Goal: Task Accomplishment & Management: Use online tool/utility

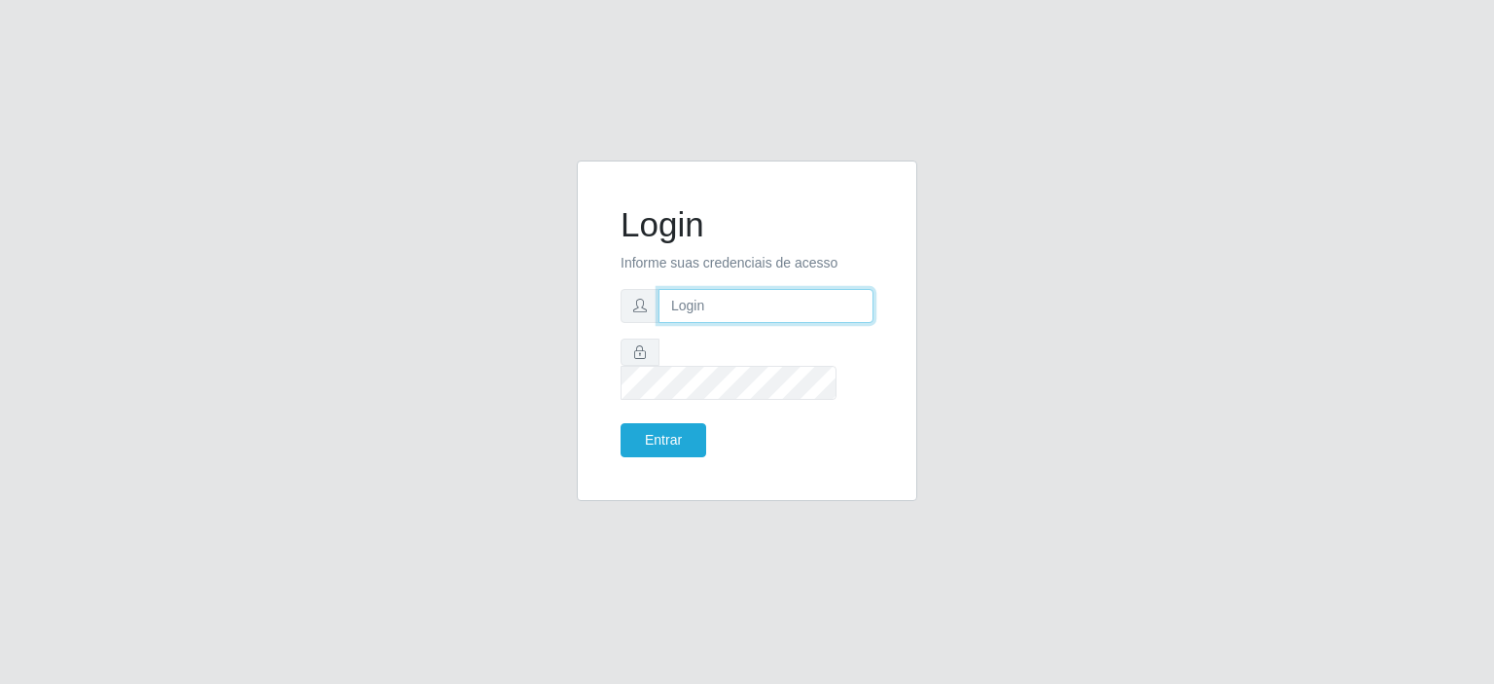
click at [759, 319] on input "text" at bounding box center [765, 306] width 215 height 34
type input "[EMAIL_ADDRESS][PERSON_NAME][DOMAIN_NAME]"
click at [620, 423] on button "Entrar" at bounding box center [663, 440] width 86 height 34
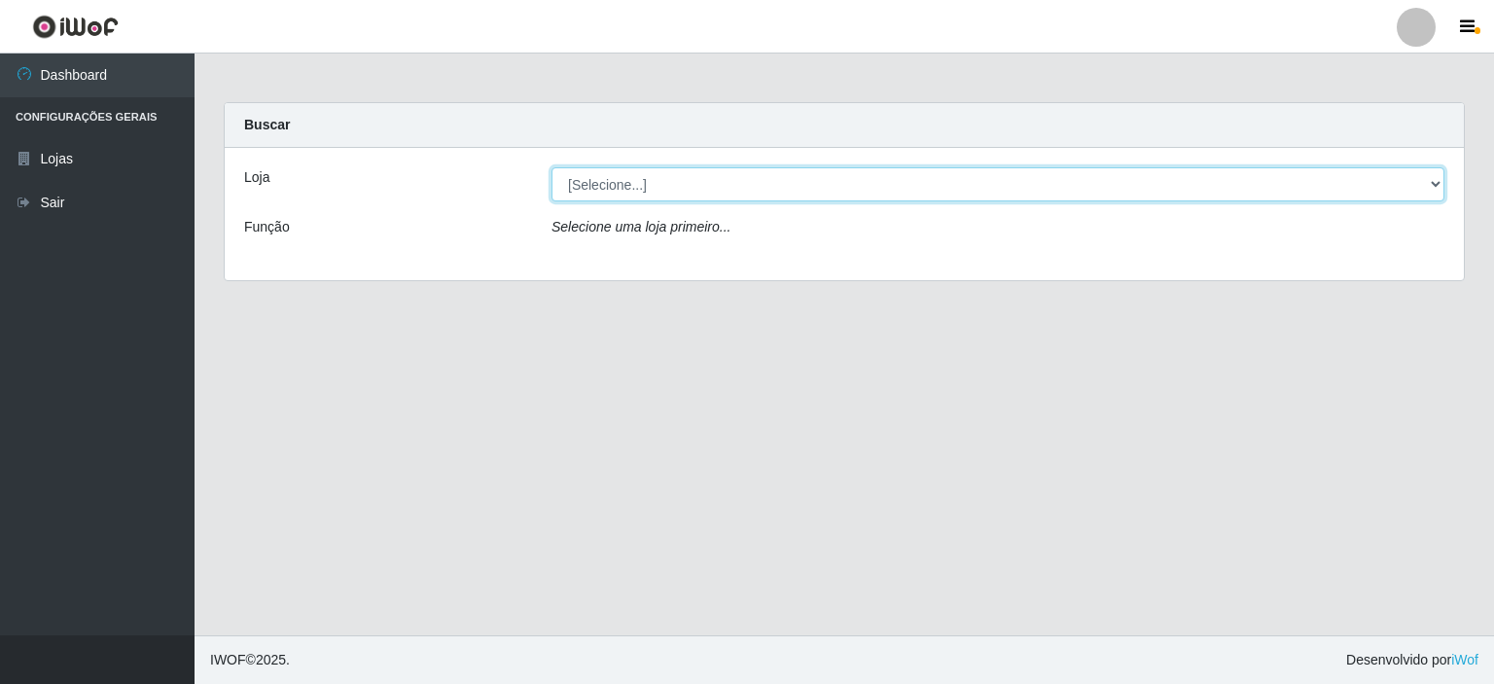
click at [1436, 179] on select "[Selecione...] Corte Fácil - Unidade Planalto" at bounding box center [997, 184] width 893 height 34
select select "202"
click at [551, 167] on select "[Selecione...] Corte Fácil - Unidade Planalto" at bounding box center [997, 184] width 893 height 34
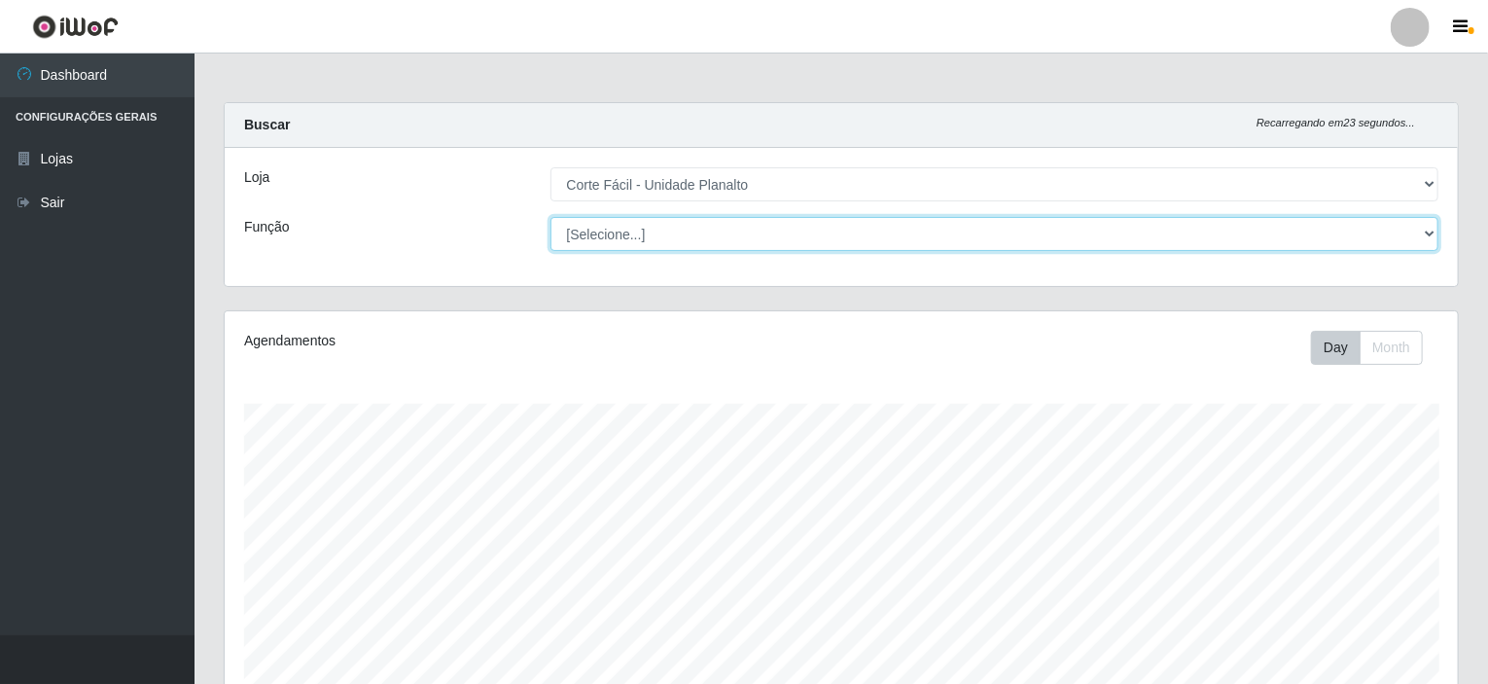
click at [1429, 233] on select "[Selecione...] ASG ASG + ASG ++ Auxiliar de Estacionamento Auxiliar de Estacion…" at bounding box center [994, 234] width 889 height 34
click at [1080, 234] on select "[Selecione...] ASG ASG + ASG ++ Auxiliar de Estacionamento Auxiliar de Estacion…" at bounding box center [994, 234] width 889 height 34
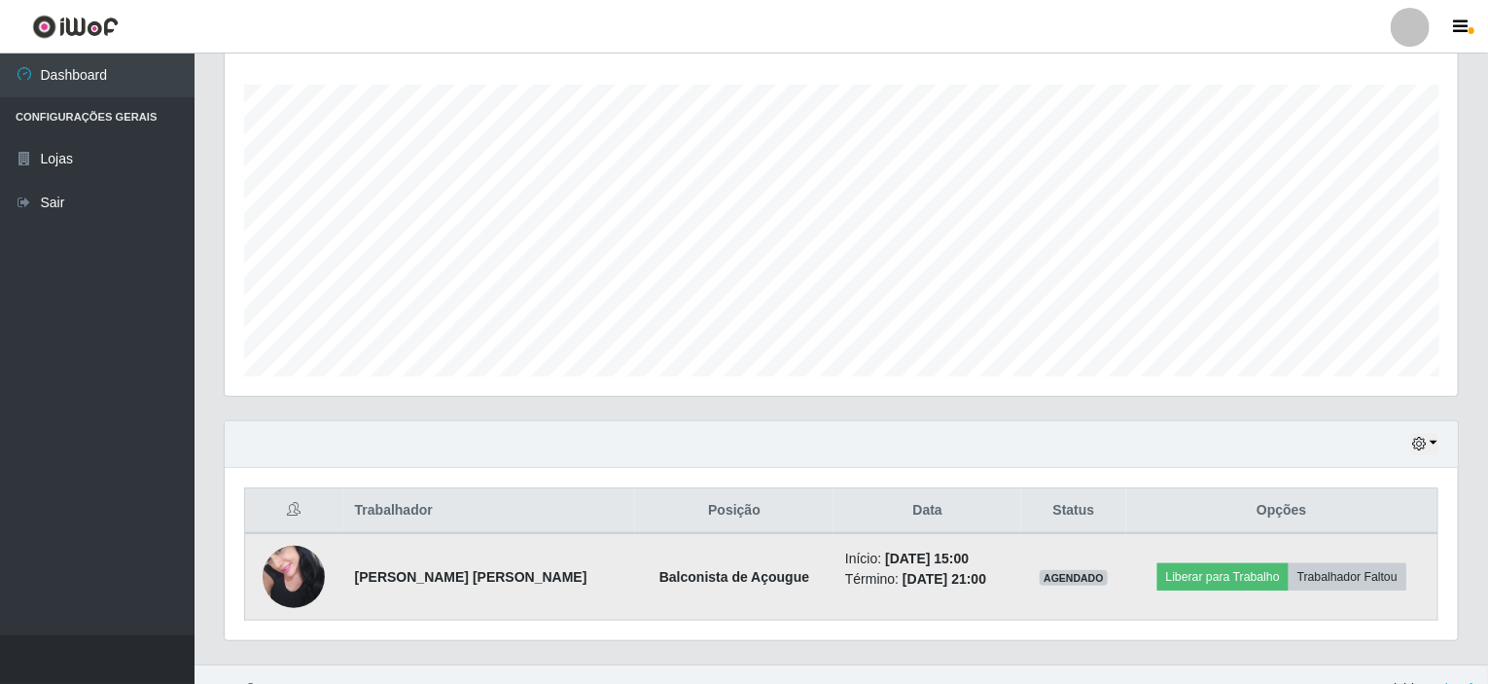
scroll to position [344, 0]
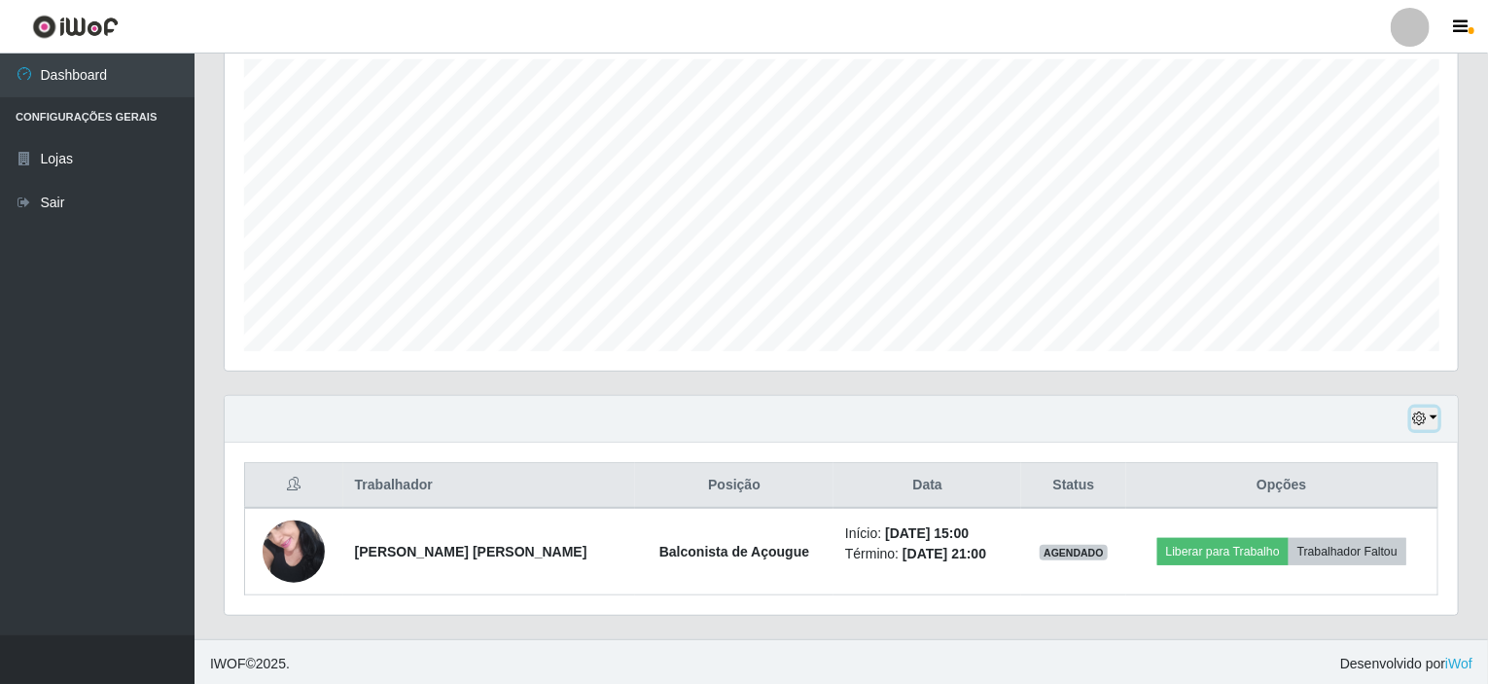
click at [1438, 413] on button "button" at bounding box center [1424, 418] width 27 height 22
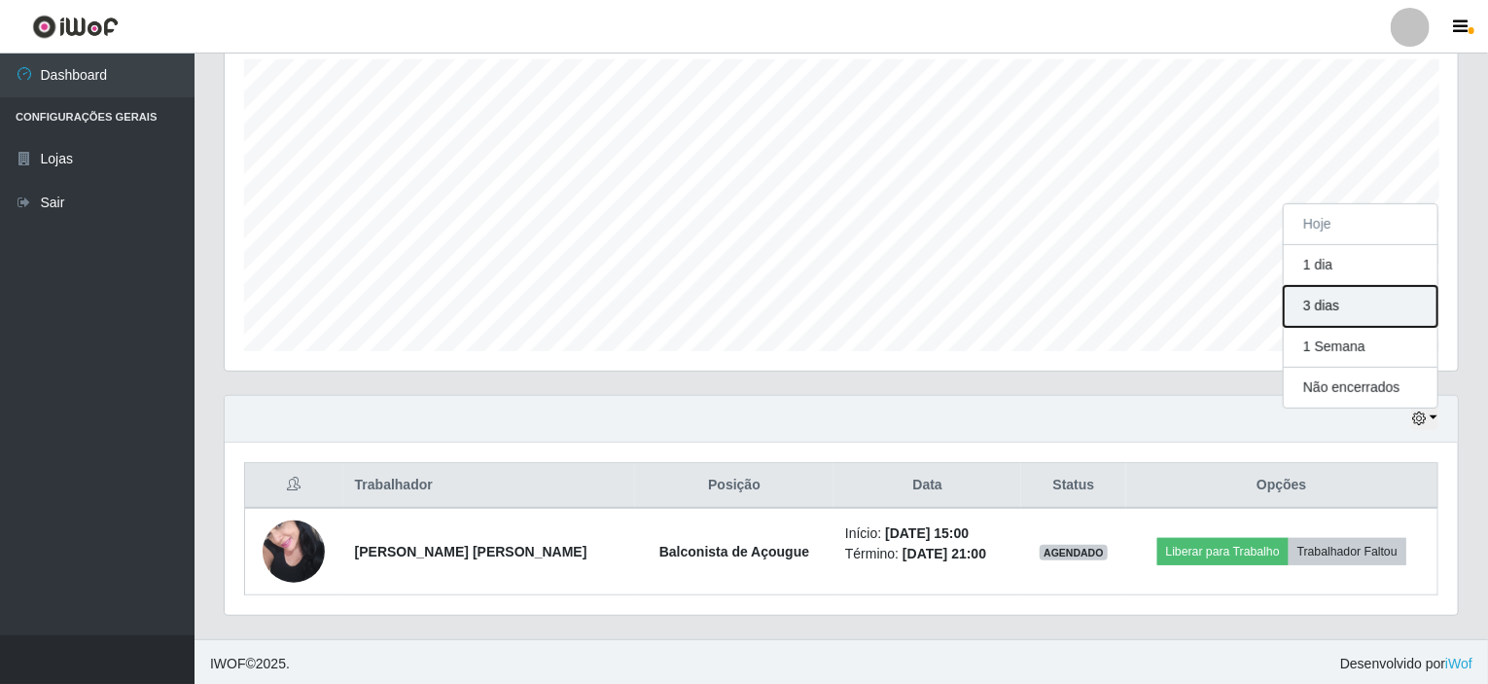
click at [1326, 309] on button "3 dias" at bounding box center [1361, 306] width 154 height 41
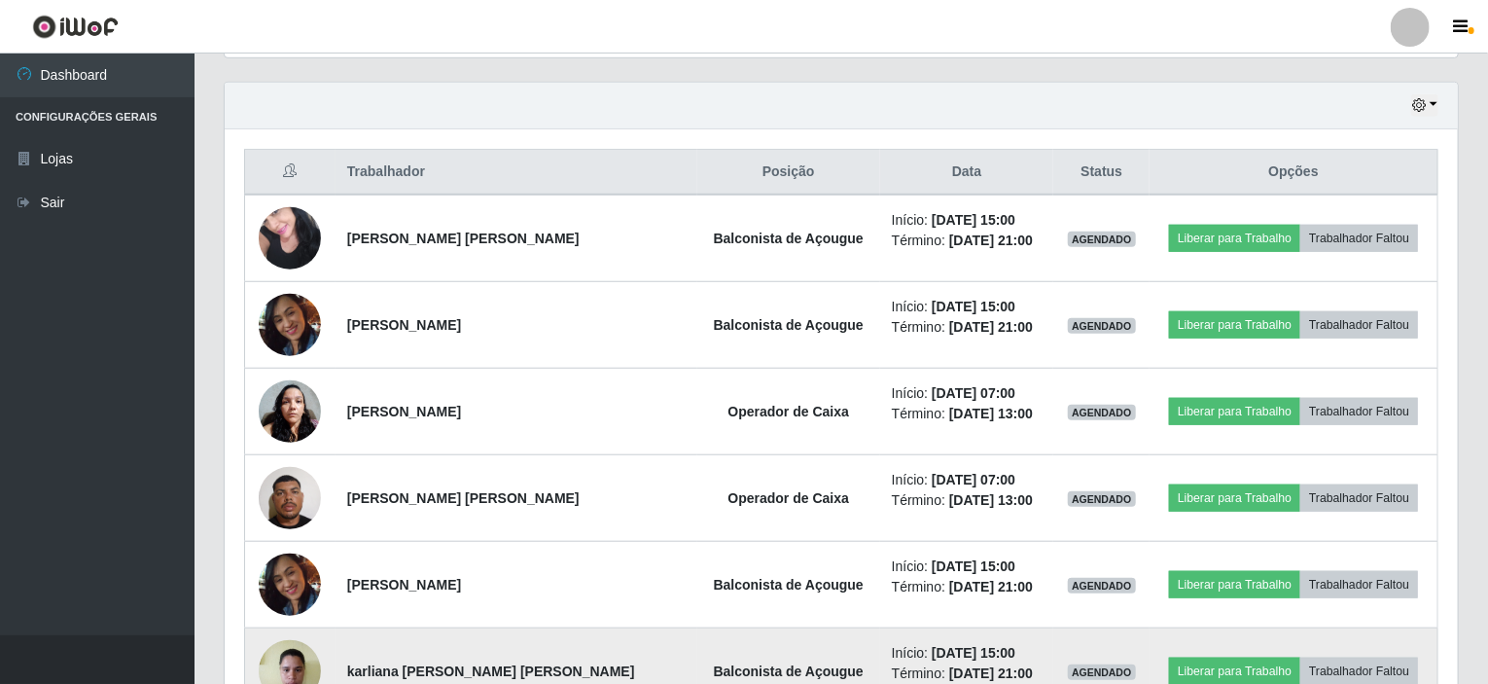
scroll to position [636, 0]
